Goal: Find specific page/section: Find specific page/section

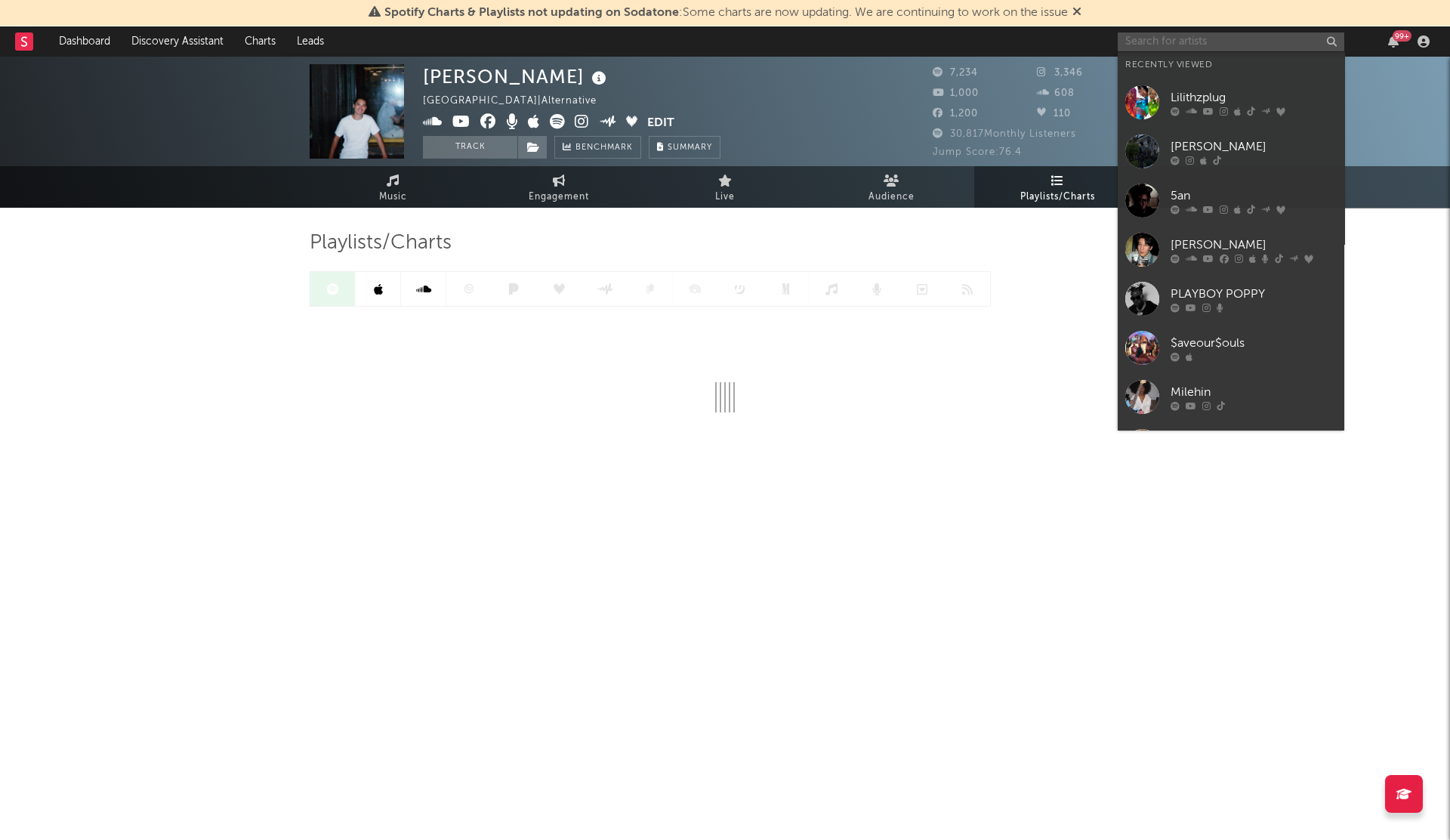
click at [1157, 42] on input "text" at bounding box center [1230, 41] width 227 height 19
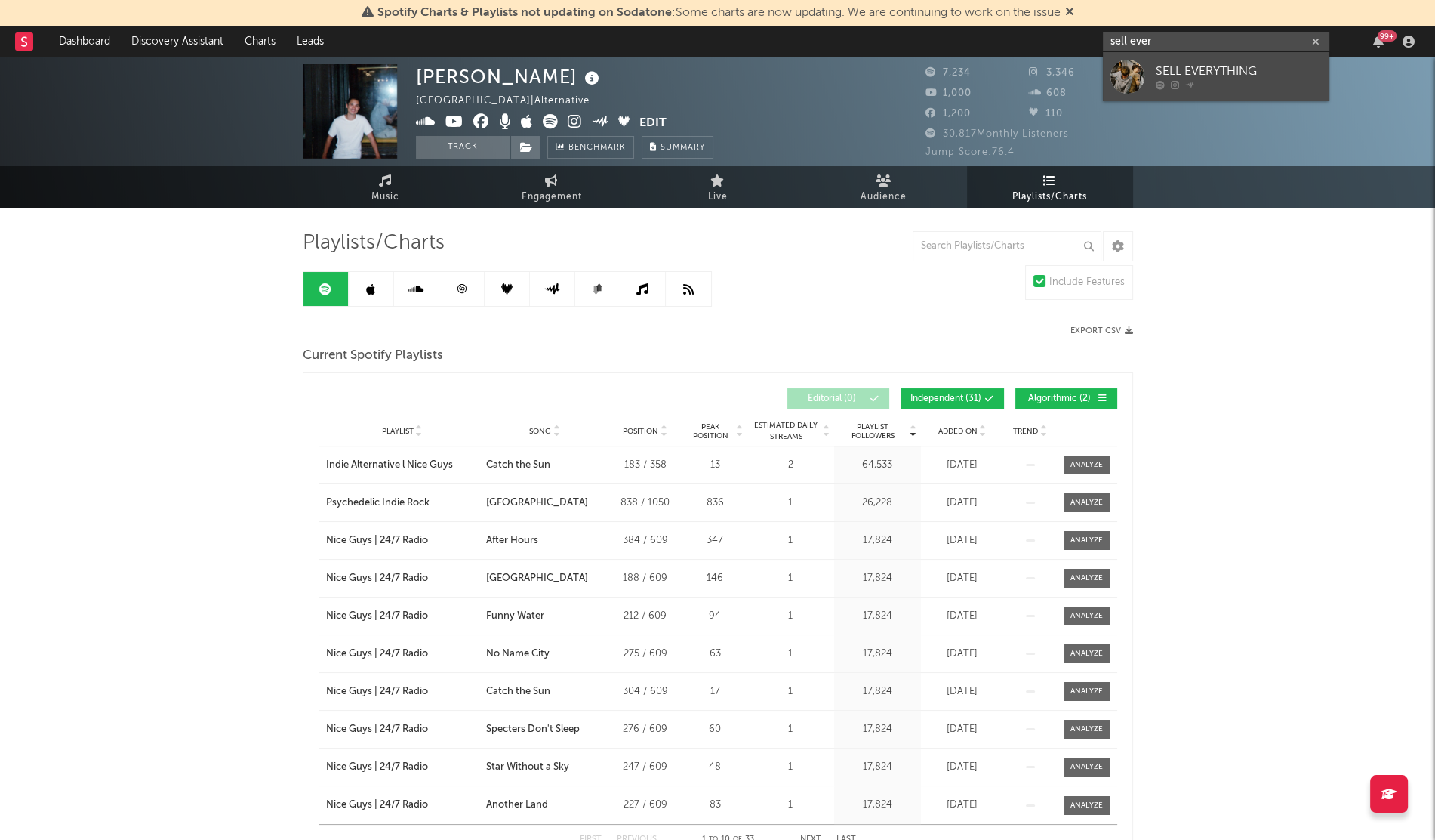
type input "sell ever"
click at [1149, 65] on link "SELL EVERYTHING" at bounding box center [1216, 77] width 226 height 49
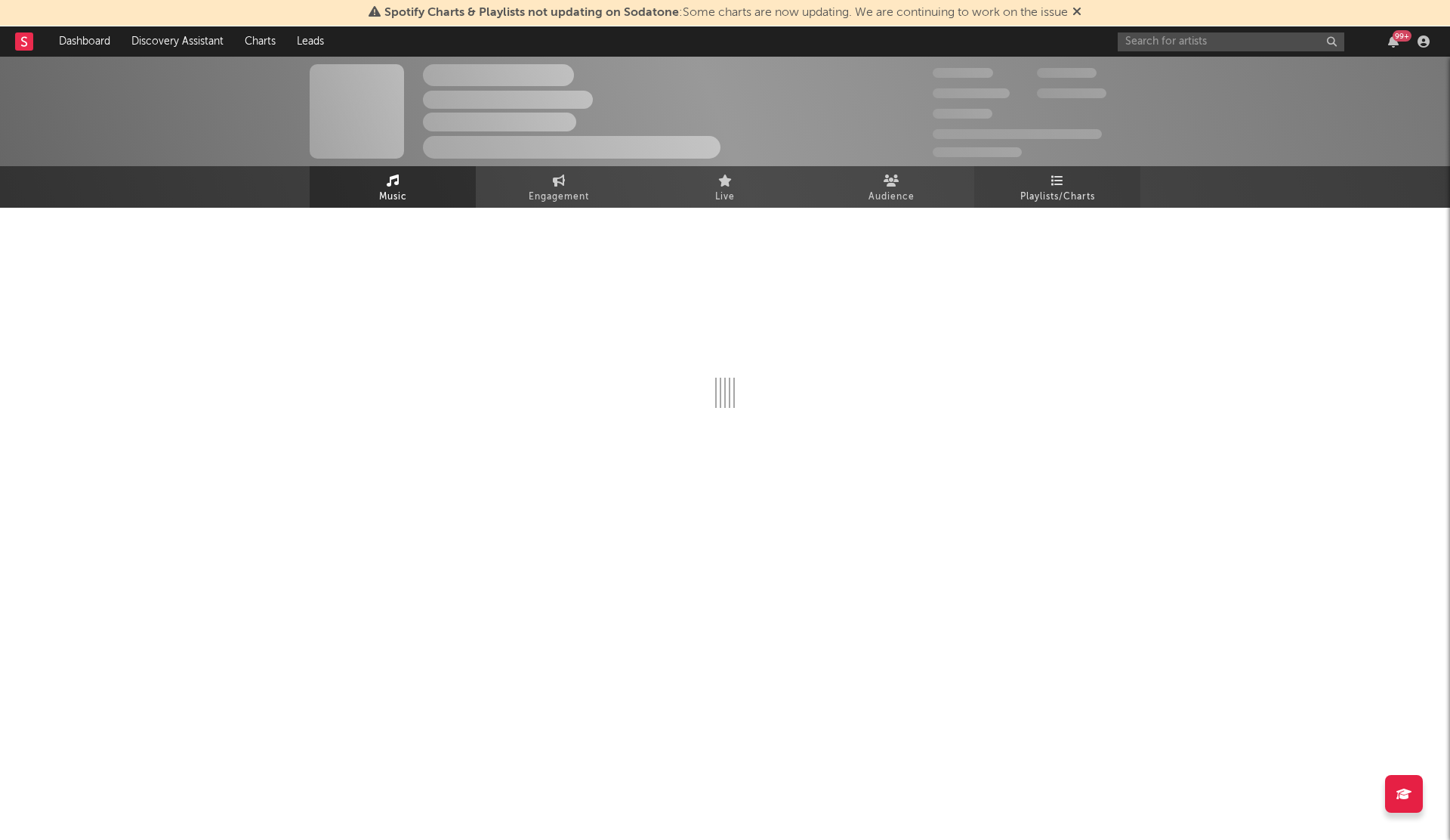
click at [1052, 190] on span "Playlists/Charts" at bounding box center [1058, 197] width 74 height 18
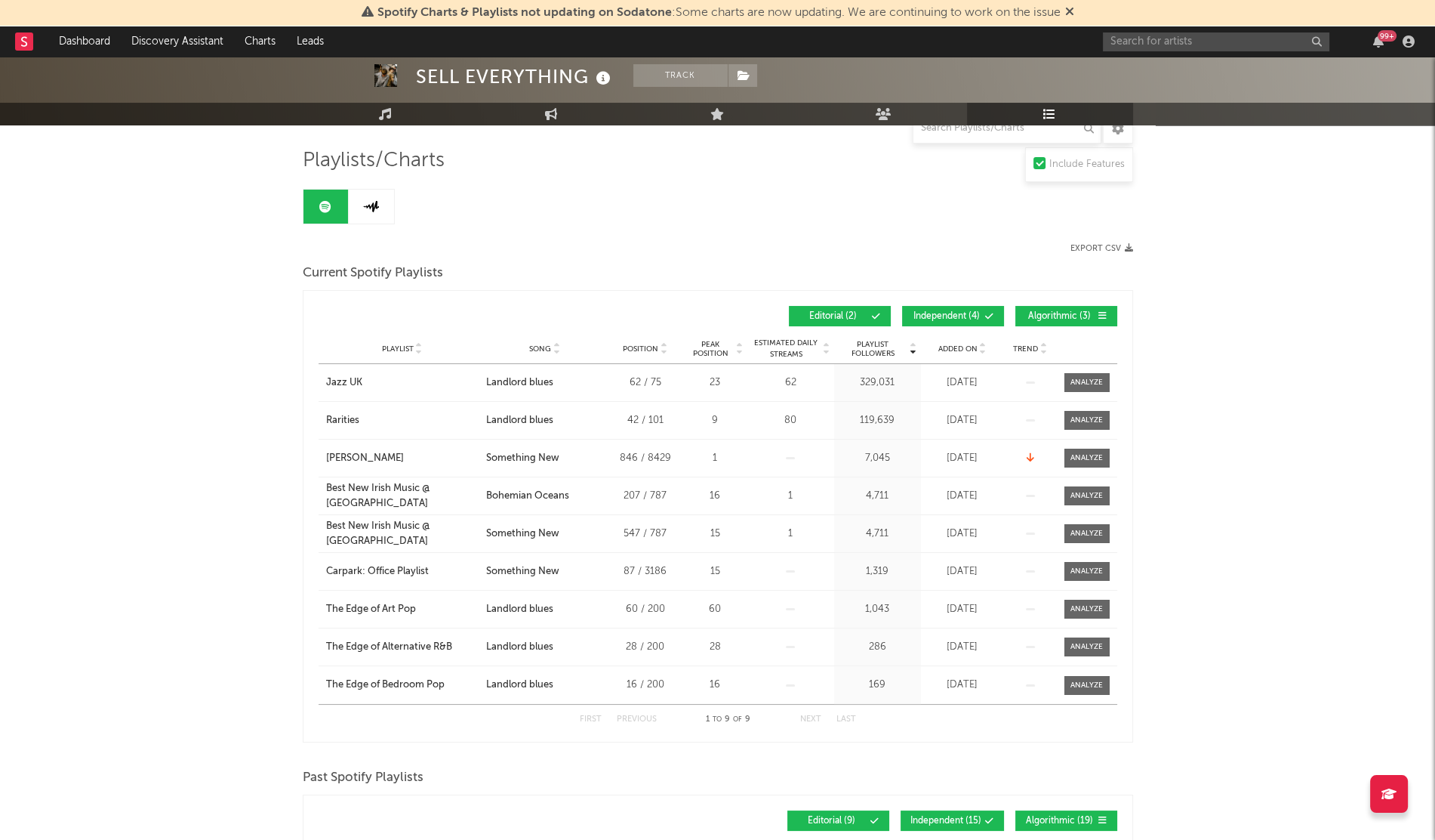
scroll to position [72, 0]
